Goal: Find specific page/section: Find specific page/section

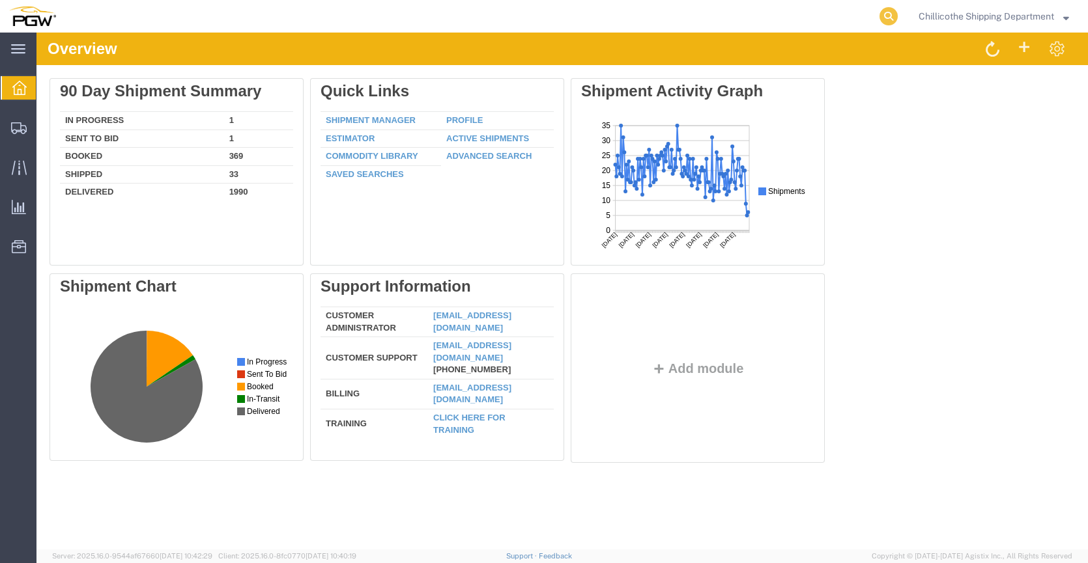
click at [889, 17] on icon at bounding box center [888, 16] width 18 height 18
click at [729, 8] on input "search" at bounding box center [681, 16] width 396 height 31
paste input "666440"
type input "666440"
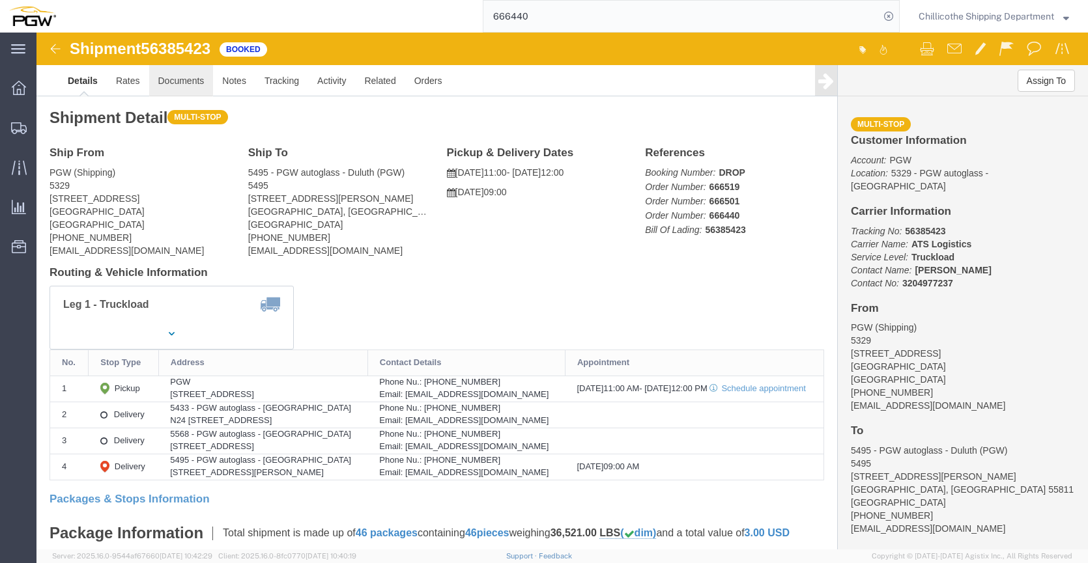
click link "Documents"
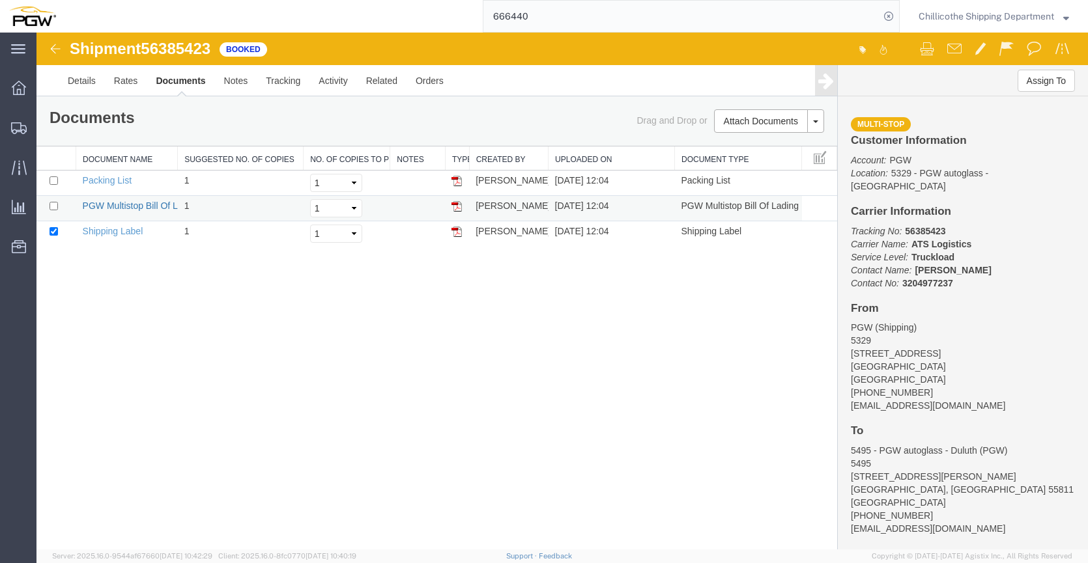
click at [125, 205] on link "PGW Multistop Bill Of Lading" at bounding box center [142, 206] width 118 height 10
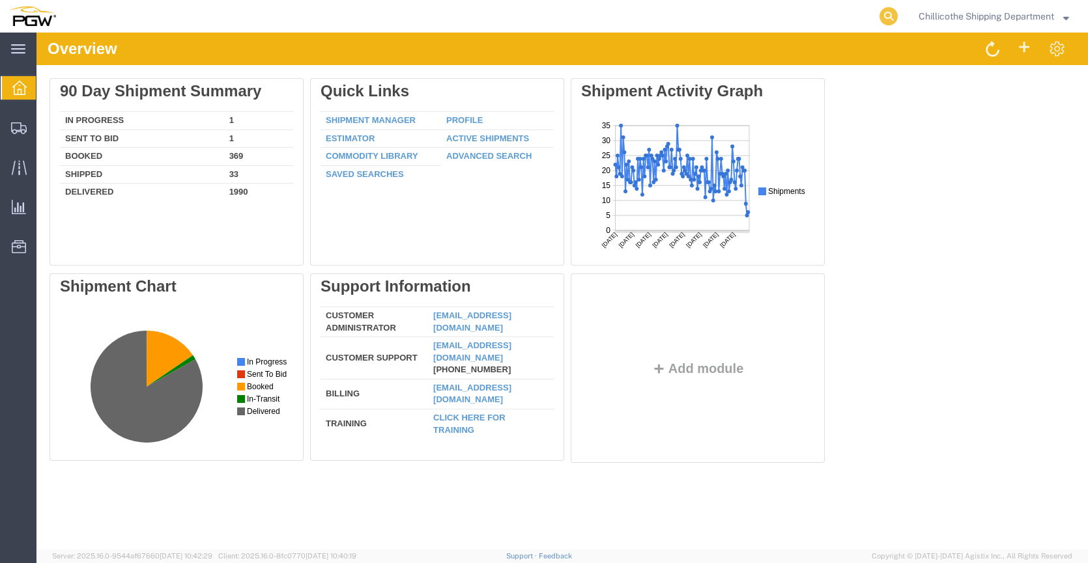
click at [884, 20] on icon at bounding box center [888, 16] width 18 height 18
paste input "666720"
type input "666720"
click at [895, 19] on form "666720" at bounding box center [691, 16] width 417 height 33
click at [885, 18] on icon at bounding box center [888, 16] width 18 height 18
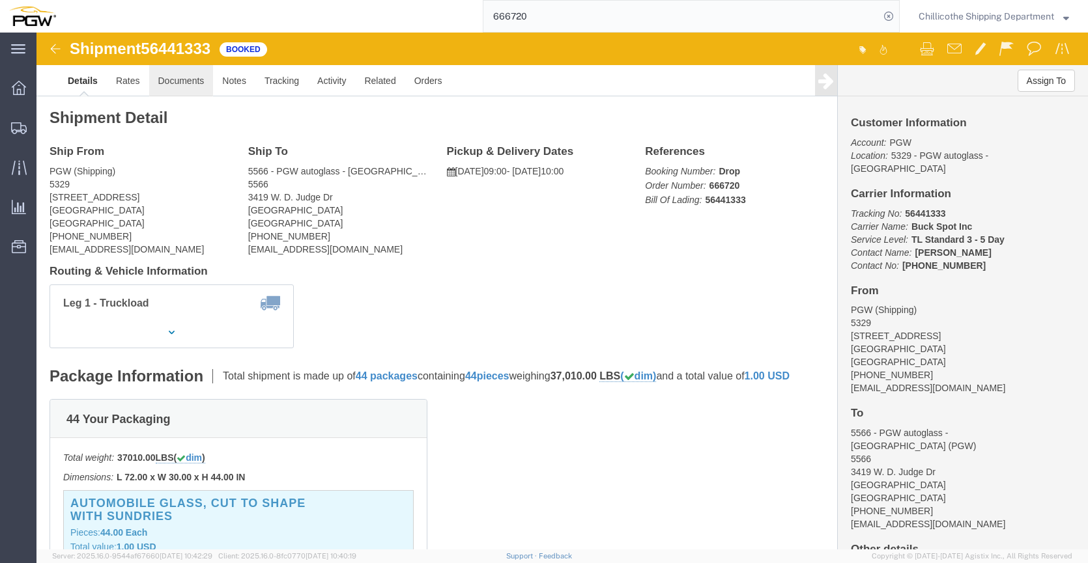
click link "Documents"
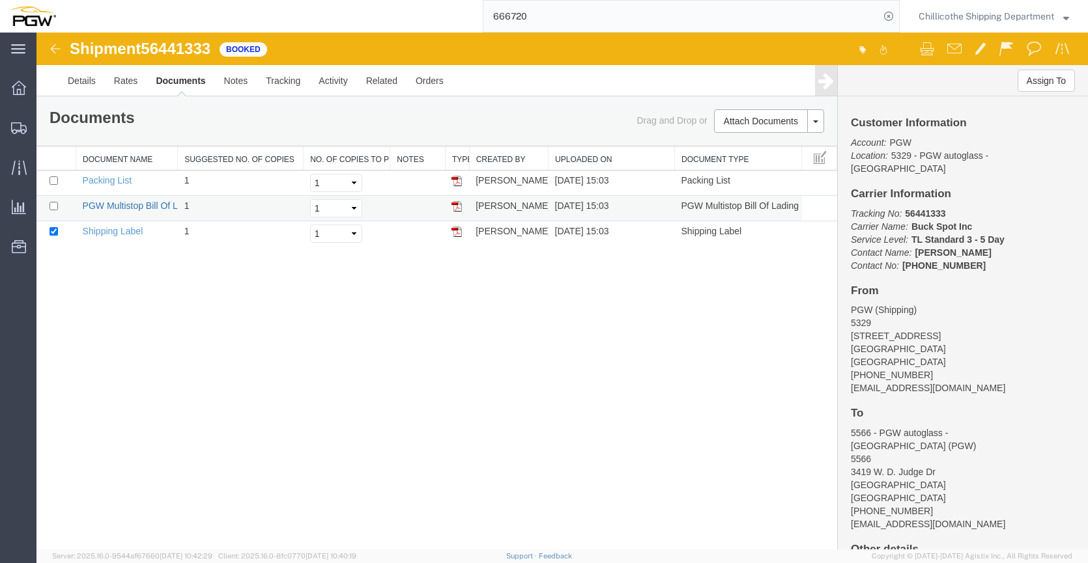
click at [131, 204] on link "PGW Multistop Bill Of Lading" at bounding box center [142, 206] width 118 height 10
